Goal: Information Seeking & Learning: Check status

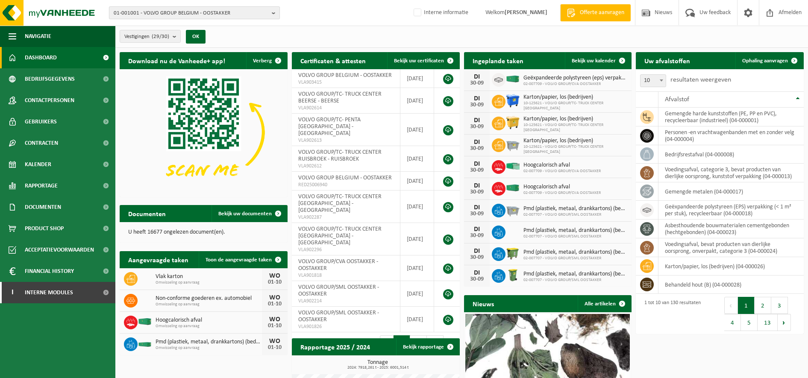
click at [155, 10] on span "01-001001 - VOLVO GROUP BELGIUM - OOSTAKKER" at bounding box center [191, 13] width 155 height 13
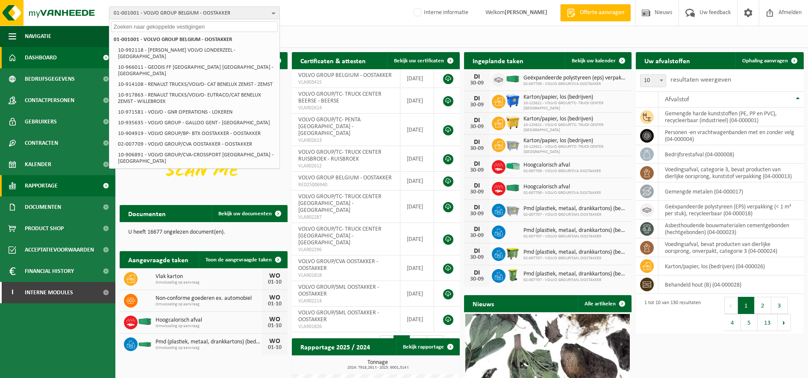
click at [59, 180] on link "Rapportage" at bounding box center [57, 185] width 115 height 21
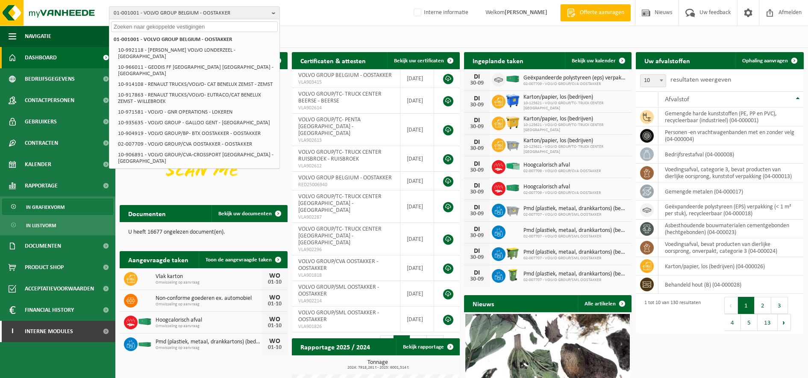
click at [65, 206] on link "In grafiekvorm" at bounding box center [57, 207] width 111 height 16
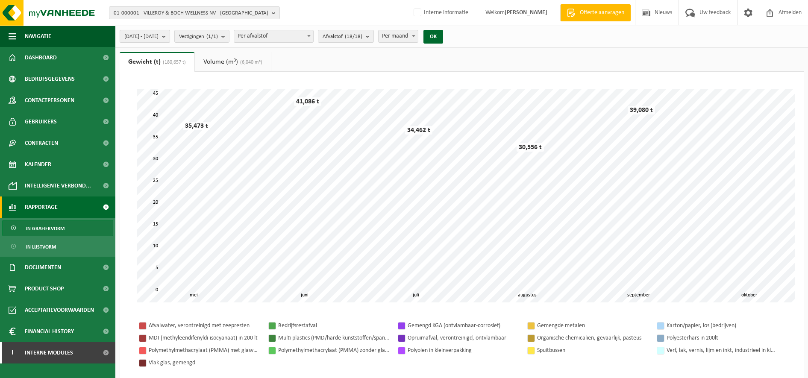
drag, startPoint x: 149, startPoint y: 32, endPoint x: 155, endPoint y: 37, distance: 7.4
click at [149, 33] on span "[DATE] - [DATE]" at bounding box center [141, 36] width 34 height 13
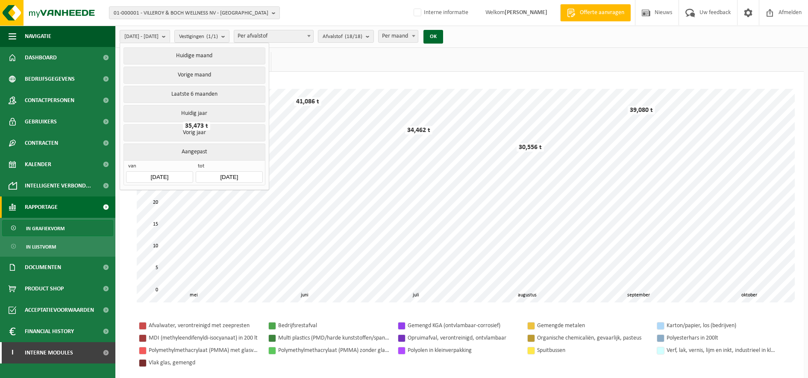
drag, startPoint x: 198, startPoint y: 131, endPoint x: 206, endPoint y: 123, distance: 10.6
click at [200, 129] on button "Vorig jaar" at bounding box center [193, 132] width 141 height 17
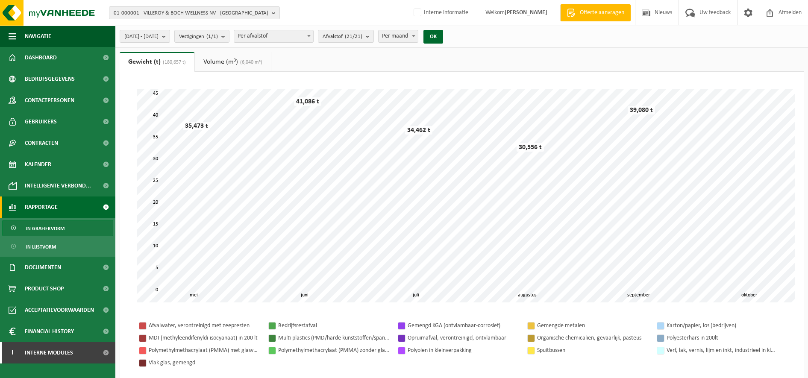
click at [418, 37] on span "Per maand" at bounding box center [398, 36] width 39 height 12
select select "3"
click at [443, 36] on button "OK" at bounding box center [433, 37] width 20 height 14
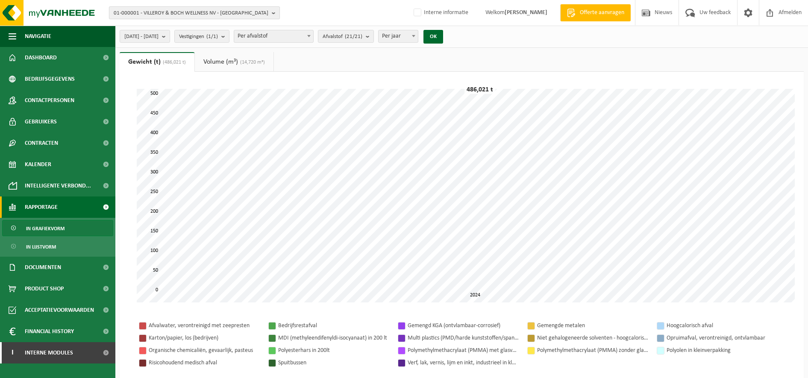
click at [176, 14] on span "01-000001 - VILLEROY & BOCH WELLNESS NV - [GEOGRAPHIC_DATA]" at bounding box center [191, 13] width 155 height 13
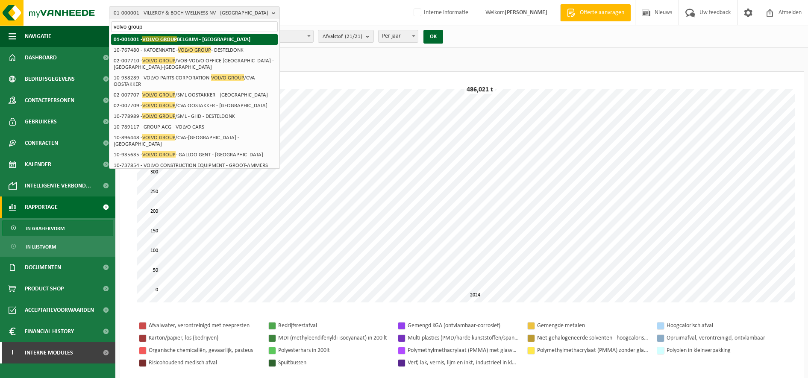
type input "volvo group"
click at [184, 36] on li "01-001001 - VOLVO GROUP BELGIUM - OOSTAKKER" at bounding box center [194, 39] width 167 height 11
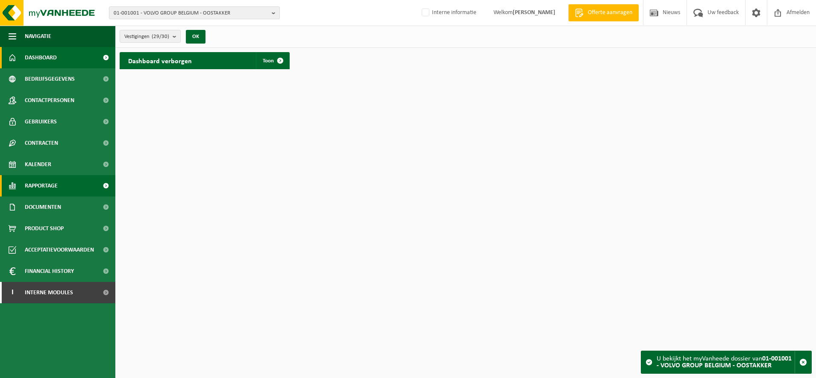
click at [56, 188] on span "Rapportage" at bounding box center [41, 185] width 33 height 21
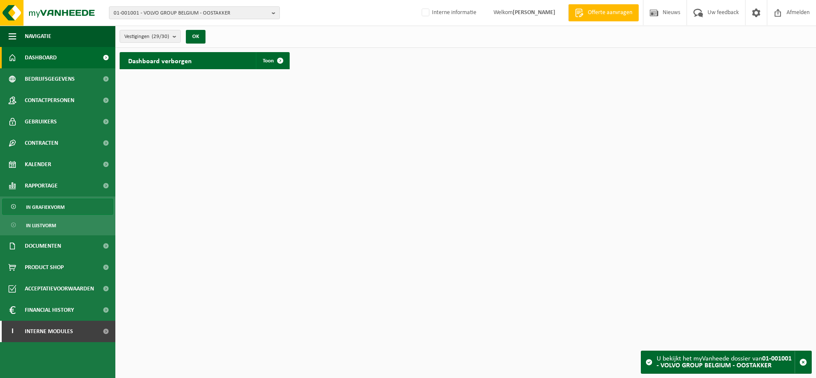
click at [60, 204] on span "In grafiekvorm" at bounding box center [45, 207] width 38 height 16
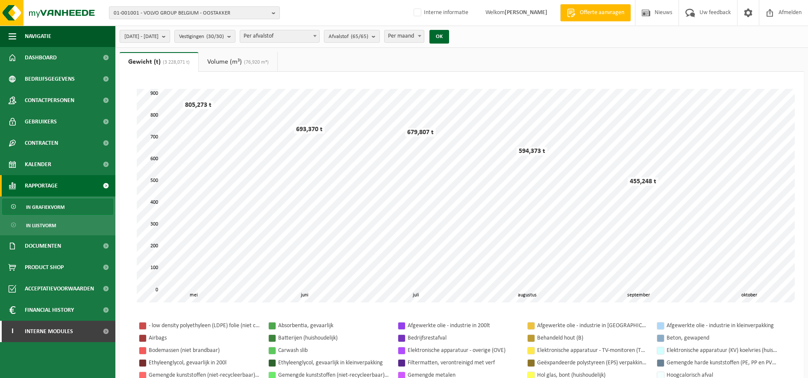
click at [170, 31] on b "submit" at bounding box center [166, 36] width 8 height 12
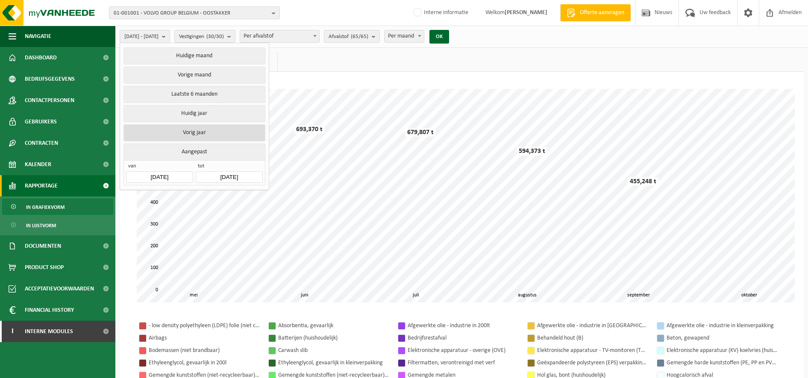
click at [221, 127] on button "Vorig jaar" at bounding box center [193, 132] width 141 height 17
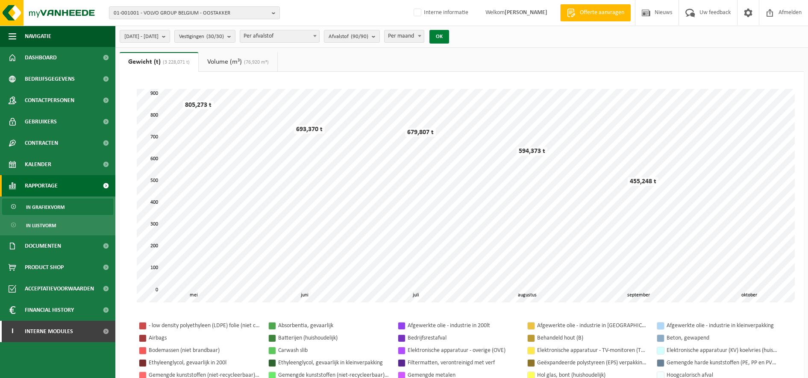
click at [449, 39] on button "OK" at bounding box center [439, 37] width 20 height 14
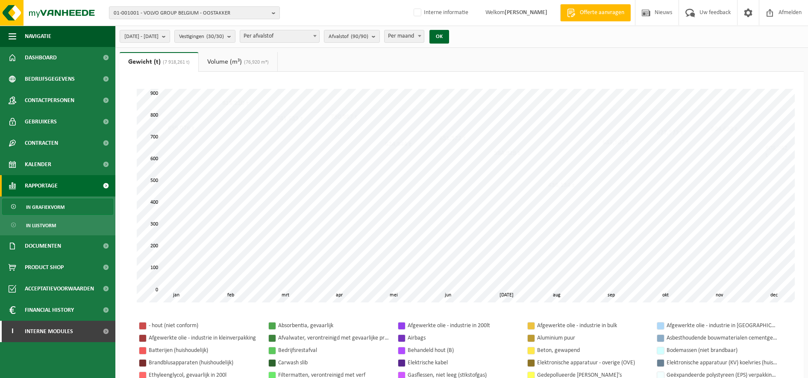
click at [424, 40] on span "Per maand" at bounding box center [404, 36] width 39 height 12
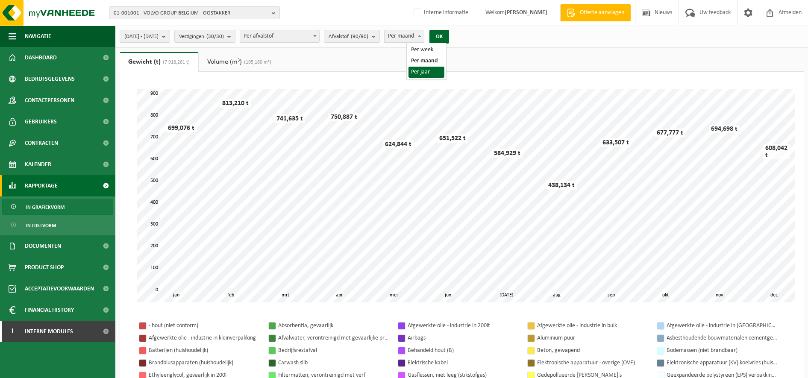
select select "3"
click at [449, 38] on button "OK" at bounding box center [439, 37] width 20 height 14
